Goal: Check status: Check status

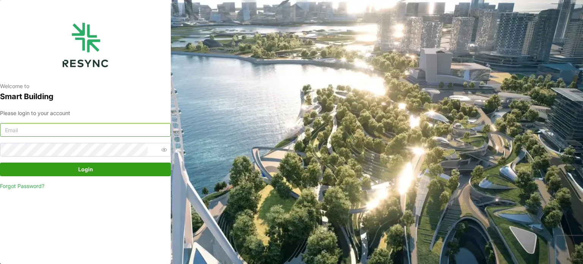
type input "[EMAIL_ADDRESS][DOMAIN_NAME]"
click at [110, 163] on span "Login" at bounding box center [85, 169] width 156 height 13
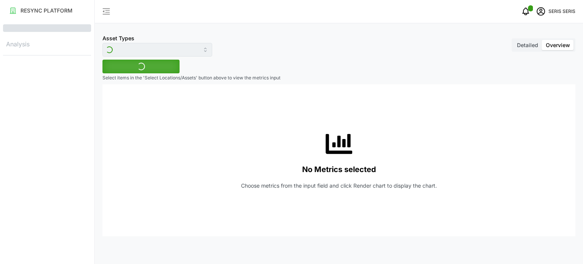
type input "Inverter"
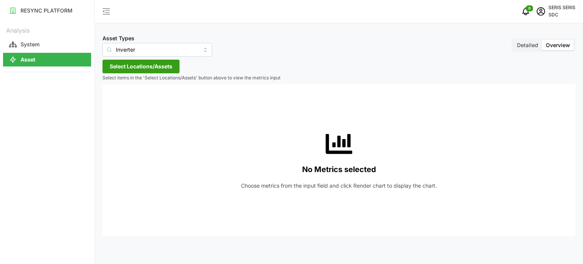
click at [150, 66] on span "Select Locations/Assets" at bounding box center [141, 66] width 63 height 13
click at [121, 100] on span "Select SDC-1" at bounding box center [121, 101] width 5 height 5
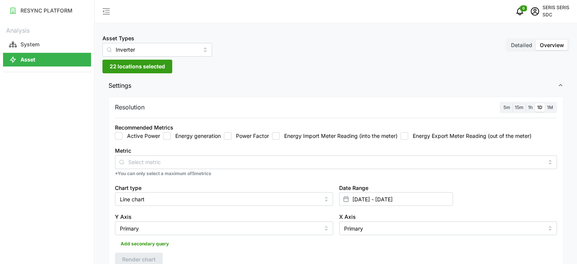
click at [168, 134] on input "Energy generation" at bounding box center [167, 136] width 8 height 8
checkbox input "true"
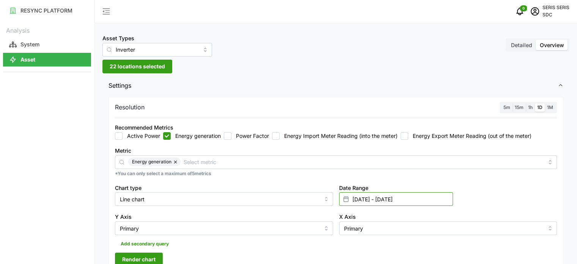
click at [429, 197] on input "07 Sep 2025 - 07 Sep 2025" at bounding box center [396, 199] width 114 height 14
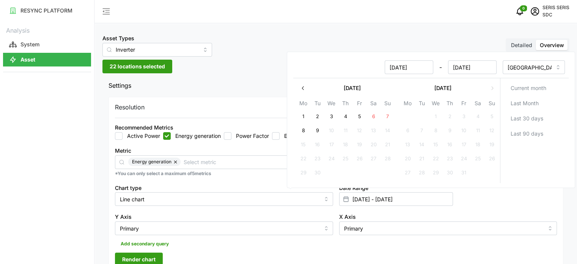
click at [309, 127] on button "8" at bounding box center [303, 131] width 14 height 14
type input "07 Sep 2025 - 08 Sep 2025"
type input "08 Sep 2025"
click at [309, 127] on button "8" at bounding box center [303, 131] width 14 height 14
type input "08 Sep 2025 - 08 Sep 2025"
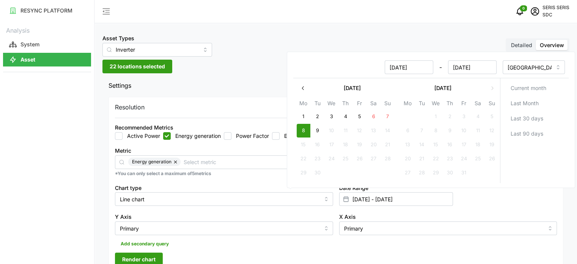
type input "08 Sep 2025"
click at [146, 257] on span "Render chart" at bounding box center [138, 259] width 33 height 13
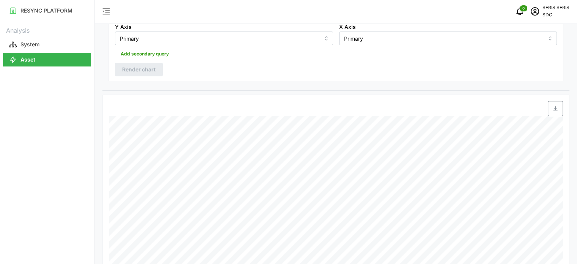
scroll to position [76, 0]
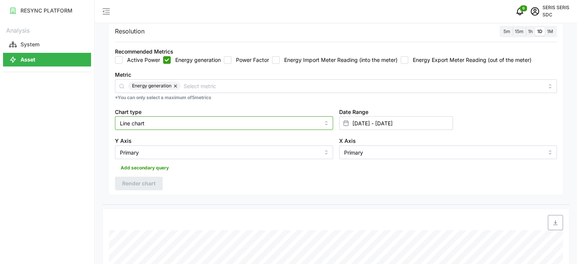
click at [190, 125] on input "Line chart" at bounding box center [224, 123] width 218 height 14
click at [158, 152] on div "Bar chart" at bounding box center [224, 154] width 214 height 13
type input "Bar chart"
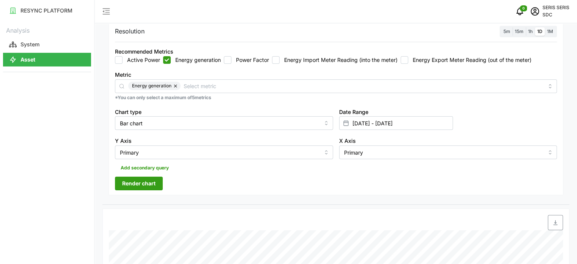
click at [146, 184] on span "Render chart" at bounding box center [138, 183] width 33 height 13
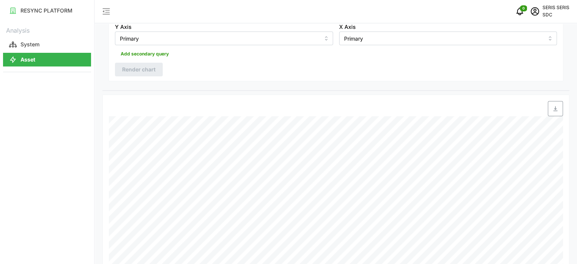
click at [555, 107] on icon "button" at bounding box center [555, 108] width 6 height 6
